Goal: Transaction & Acquisition: Purchase product/service

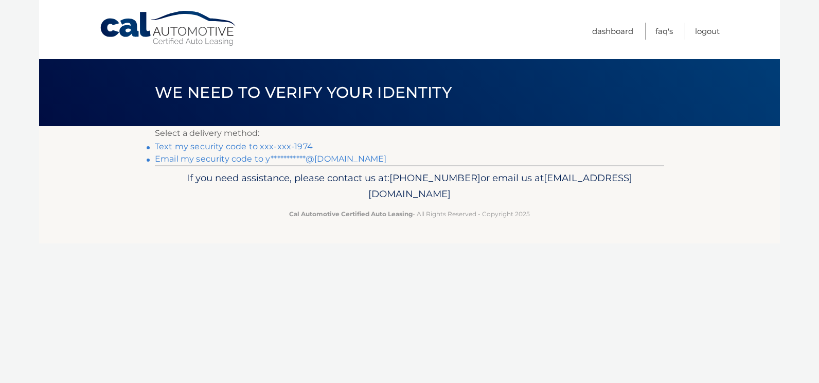
click at [289, 148] on link "Text my security code to xxx-xxx-1974" at bounding box center [234, 146] width 158 height 10
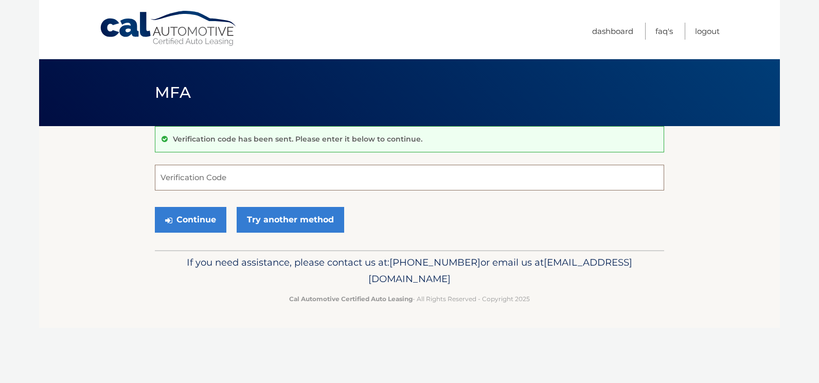
click at [280, 176] on input "Verification Code" at bounding box center [409, 178] width 509 height 26
type input "303509"
click at [155, 207] on button "Continue" at bounding box center [190, 220] width 71 height 26
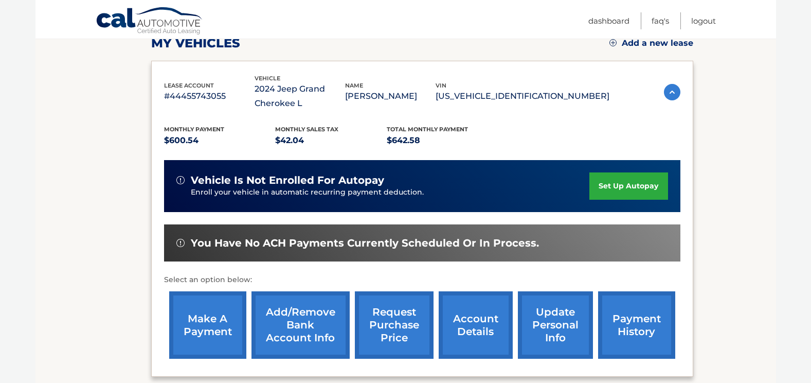
scroll to position [206, 0]
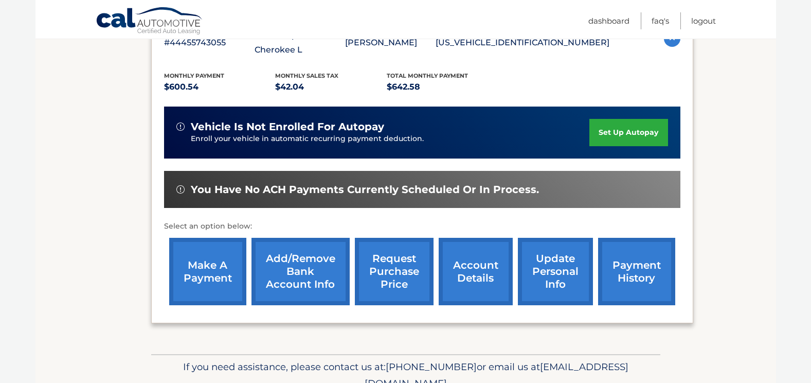
click at [222, 288] on link "make a payment" at bounding box center [207, 271] width 77 height 67
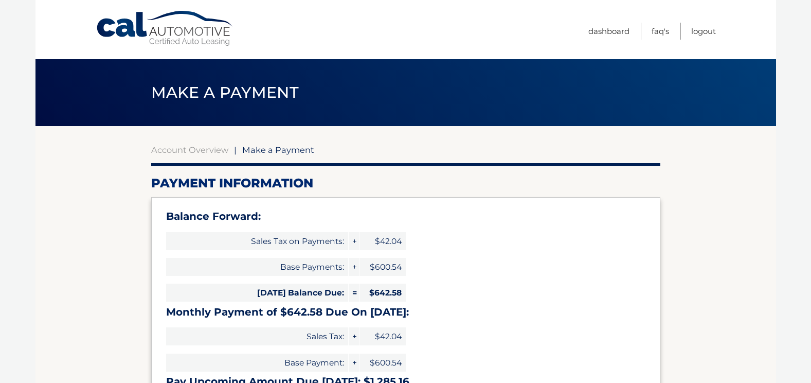
select select "ZDQxYWE5NjItNDAxOC00NjI1LTg0NDQtNDMwY2M4ZTU1ZDUw"
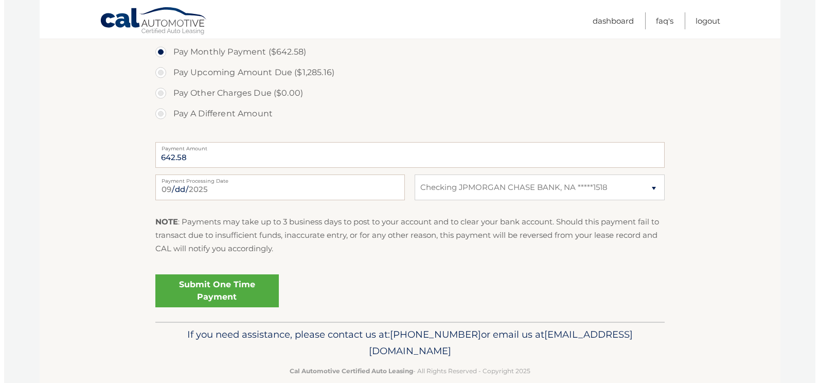
scroll to position [411, 0]
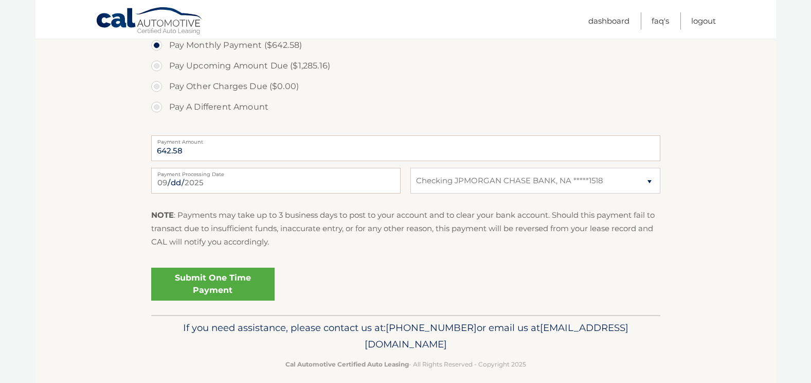
click at [218, 276] on link "Submit One Time Payment" at bounding box center [212, 283] width 123 height 33
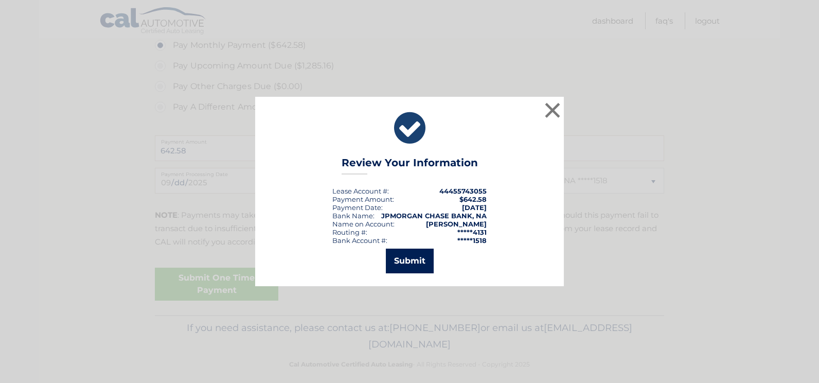
click at [394, 258] on button "Submit" at bounding box center [410, 260] width 48 height 25
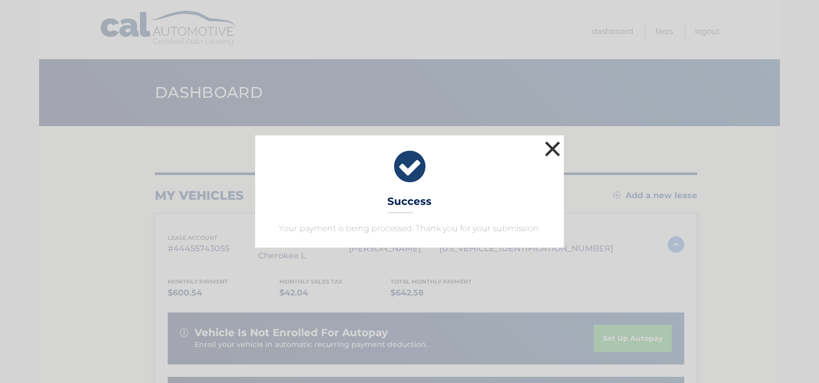
click at [551, 147] on button "×" at bounding box center [552, 148] width 21 height 21
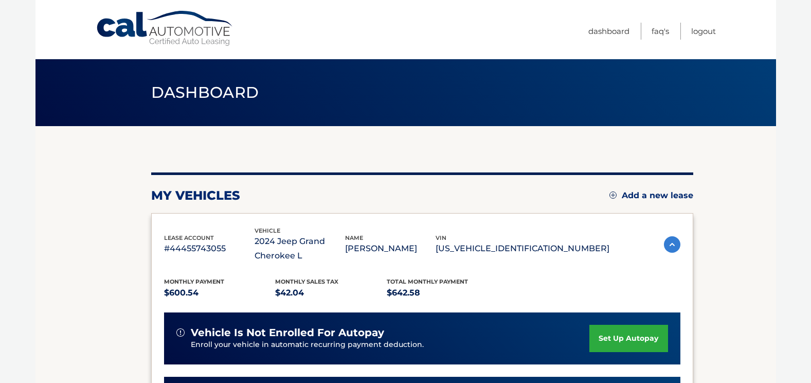
click at [719, 209] on section "my vehicles Add a new lease lease account #44455743055 vehicle 2024 Jeep Grand …" at bounding box center [405, 352] width 740 height 453
